Goal: Check status: Check status

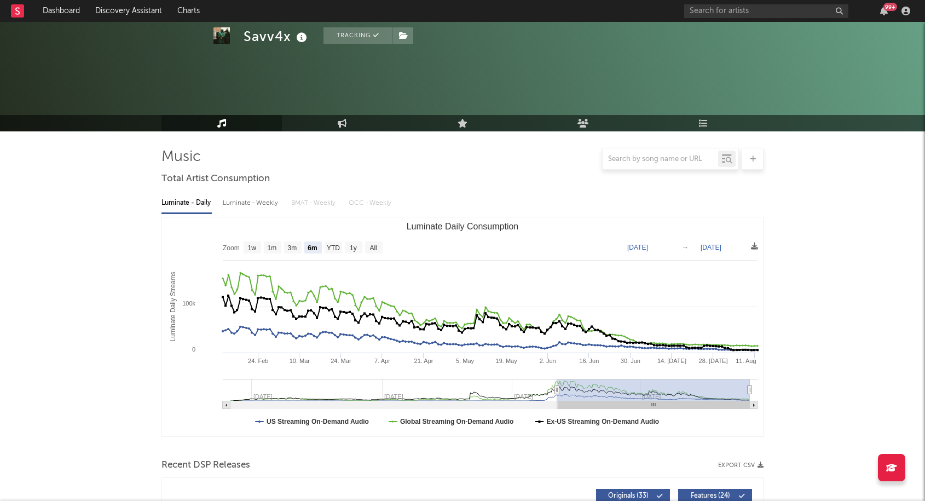
select select "6m"
select select "All"
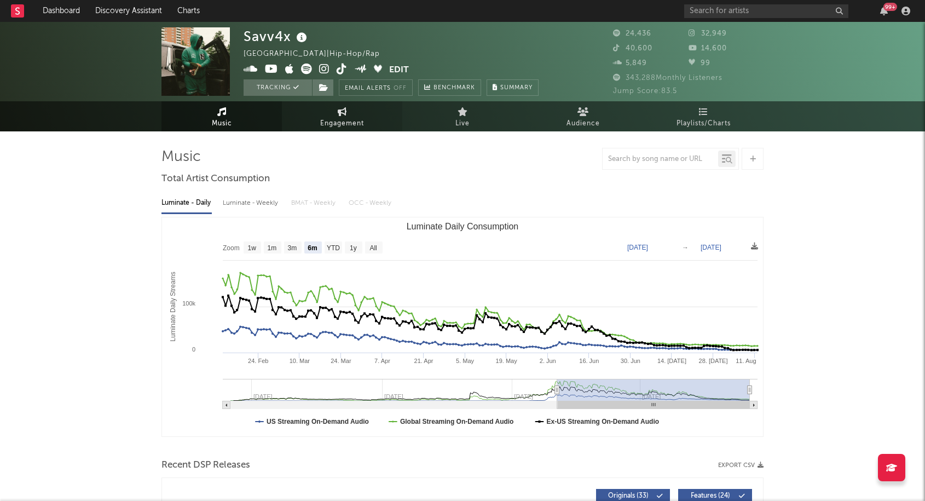
click at [345, 117] on span "Engagement" at bounding box center [342, 123] width 44 height 13
select select "1w"
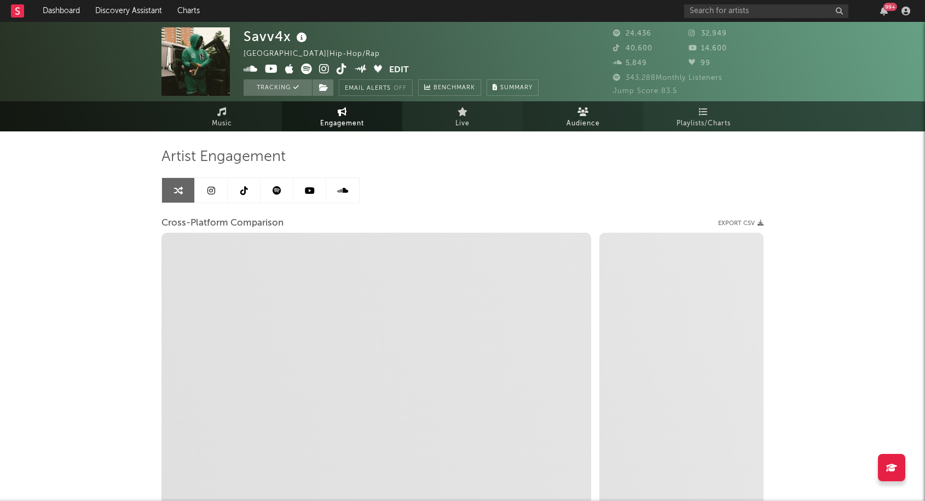
select select "1m"
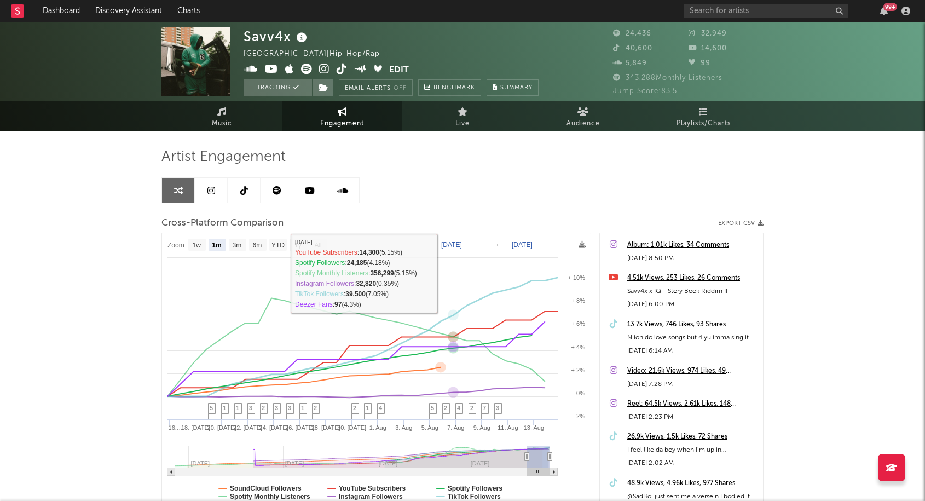
click at [460, 251] on rect at bounding box center [376, 376] width 429 height 286
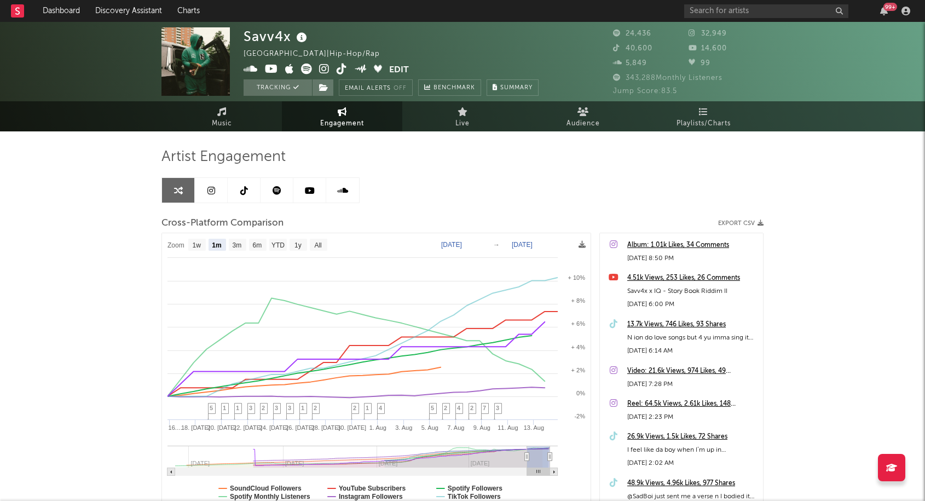
click at [462, 244] on text "[DATE]" at bounding box center [451, 245] width 21 height 8
click at [483, 245] on input "[DATE]" at bounding box center [457, 244] width 51 height 11
type input "[DATE]"
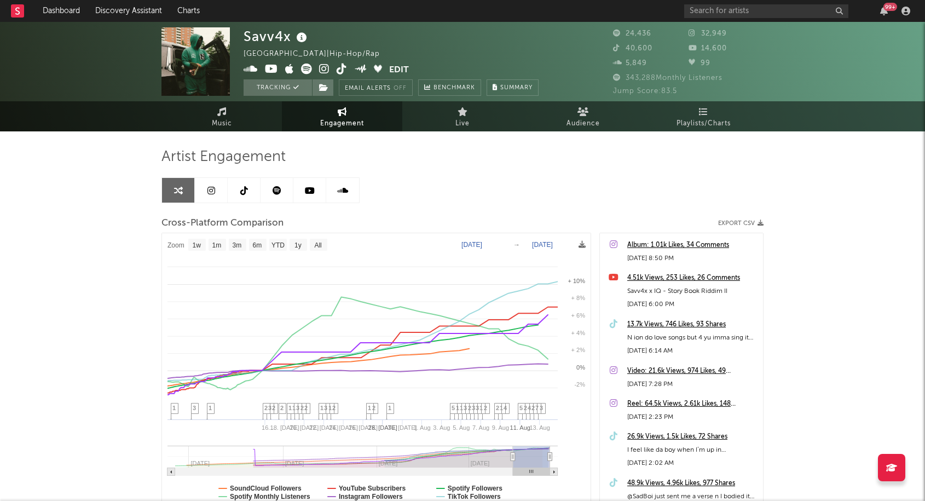
select select "1w"
